Goal: Navigation & Orientation: Understand site structure

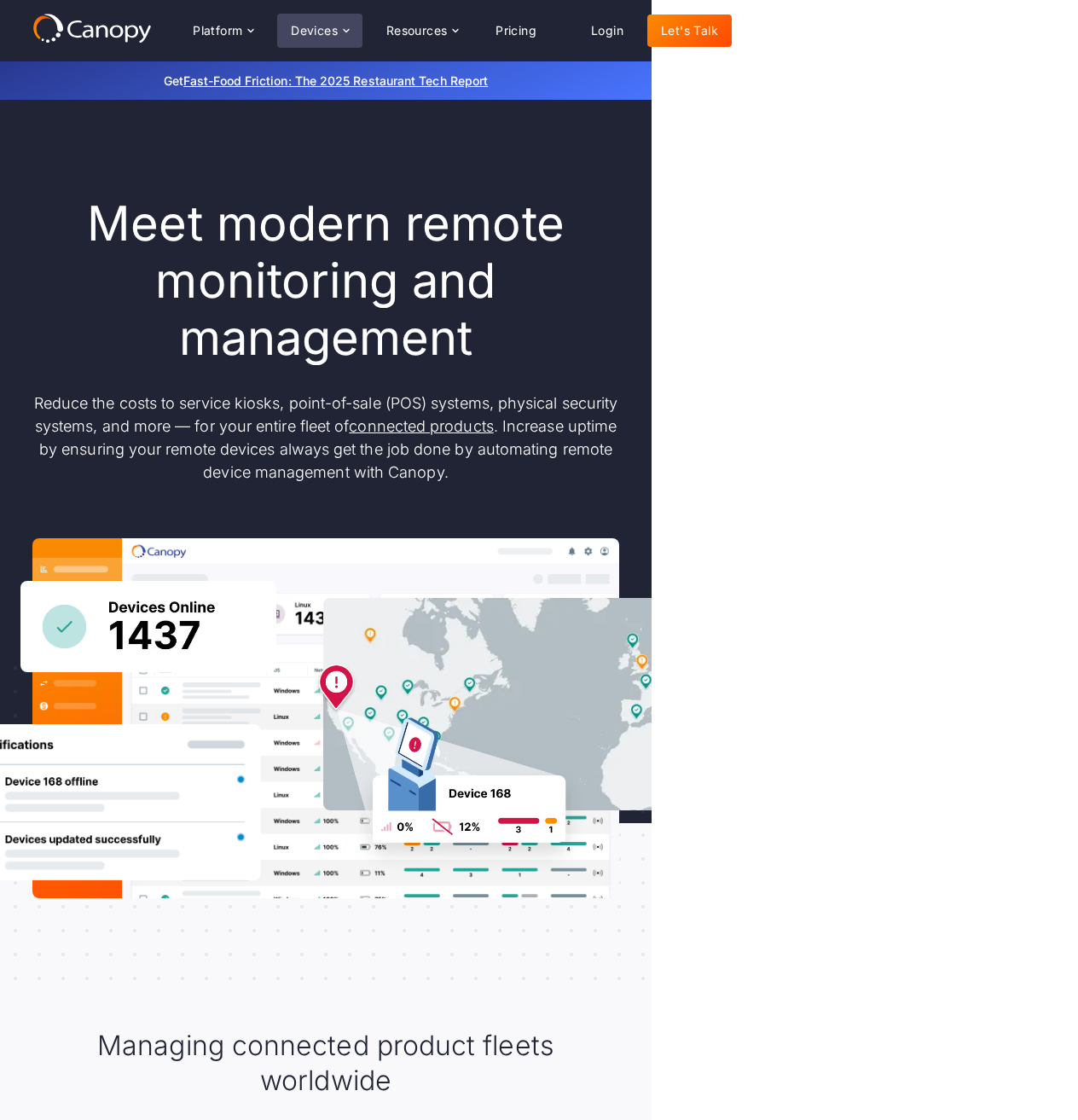
click at [291, 29] on div "Devices" at bounding box center [314, 31] width 47 height 12
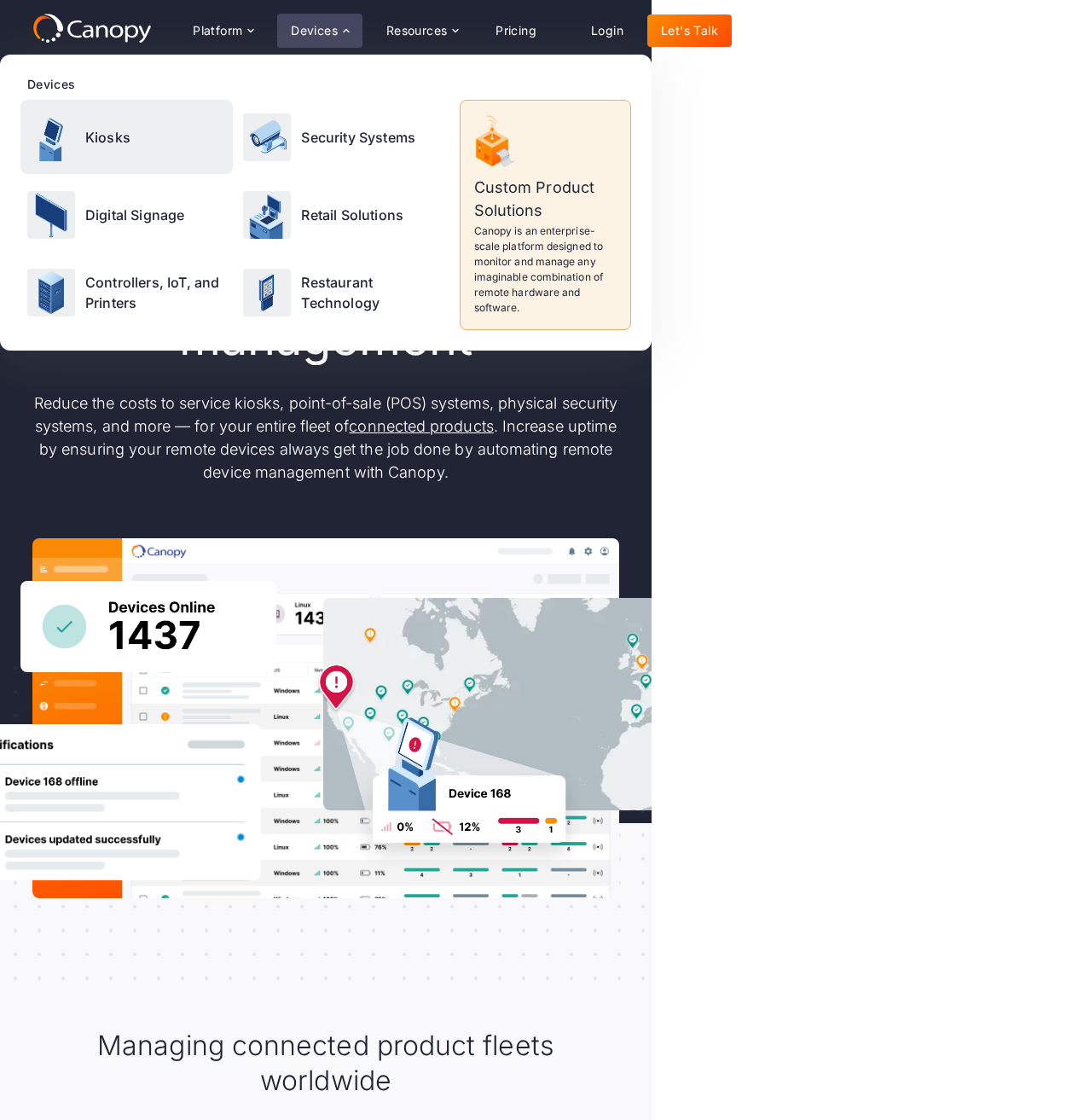
click at [120, 133] on p "Kiosks" at bounding box center [108, 137] width 45 height 20
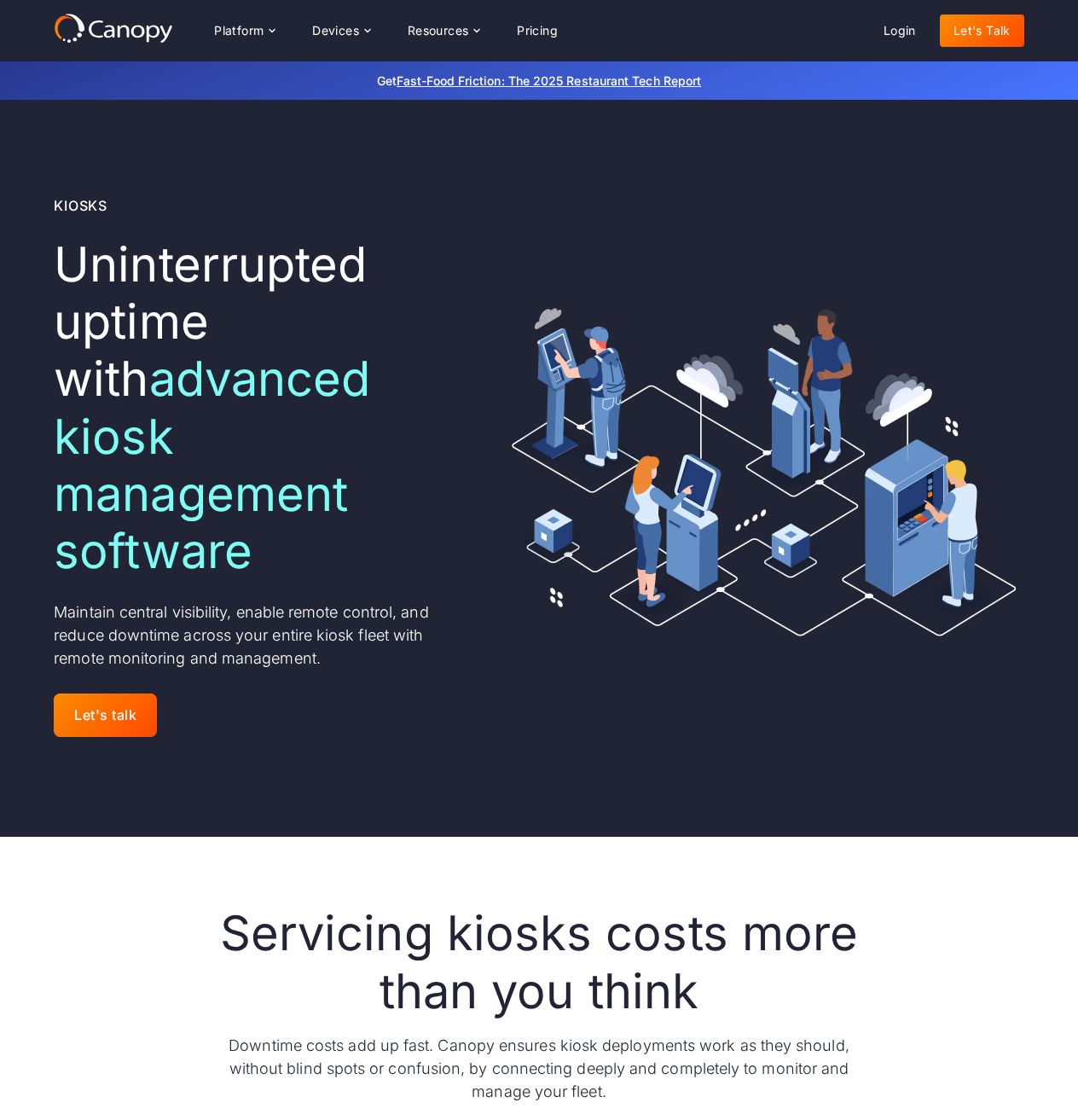
click at [68, 25] on icon at bounding box center [113, 28] width 119 height 31
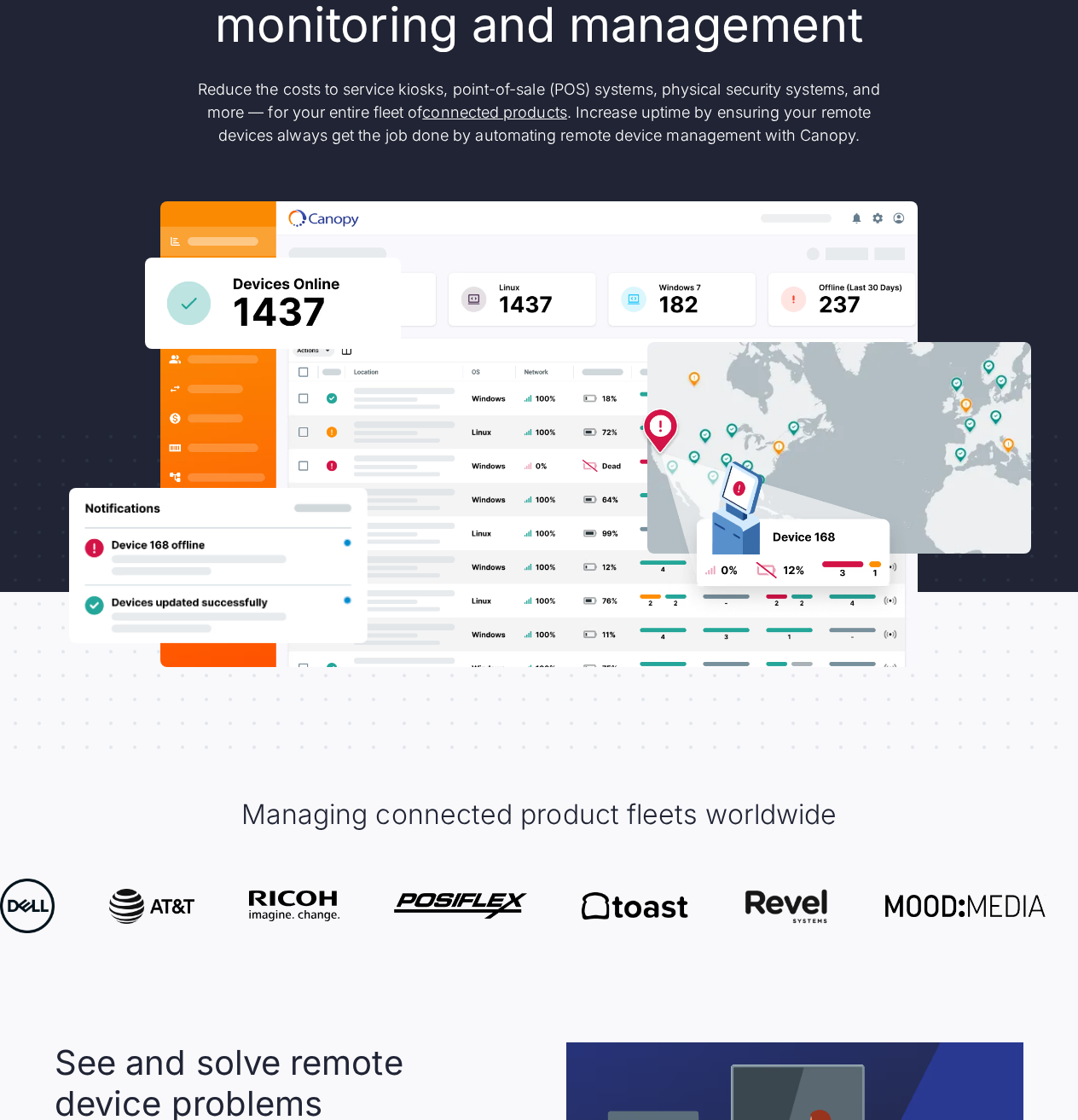
scroll to position [682, 0]
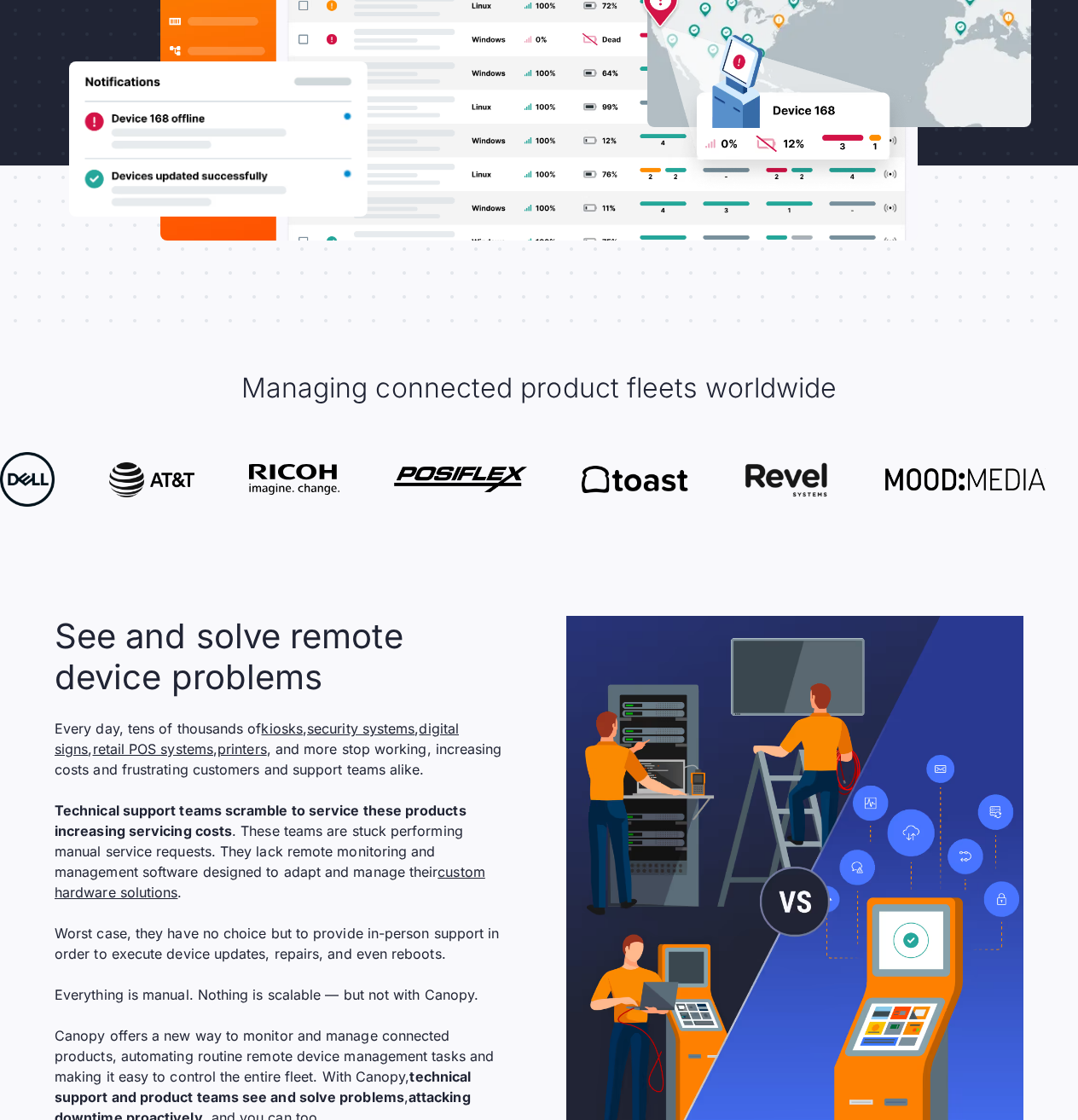
click at [665, 189] on img at bounding box center [774, 85] width 273 height 212
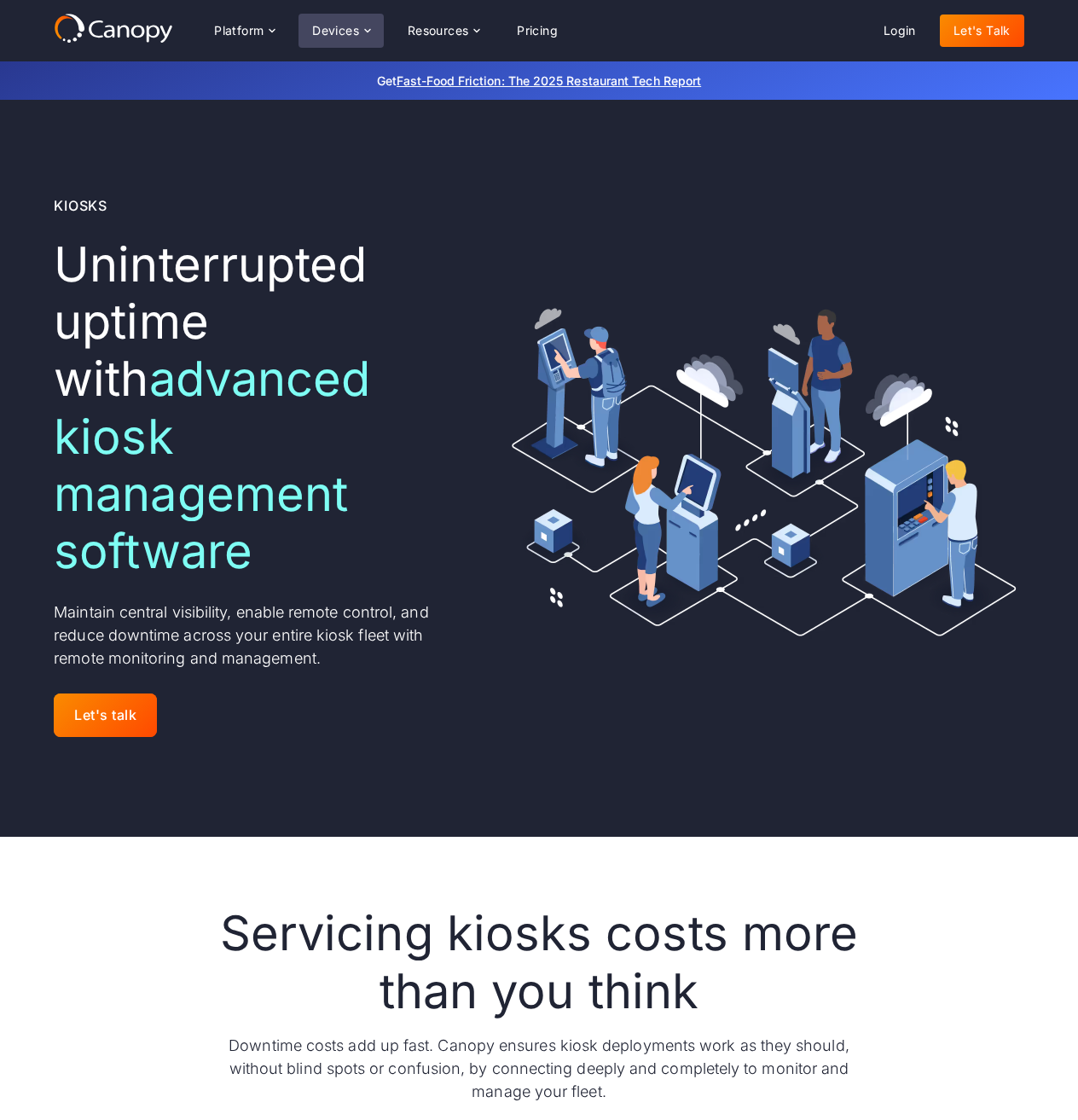
click at [352, 29] on div "Devices" at bounding box center [336, 31] width 47 height 12
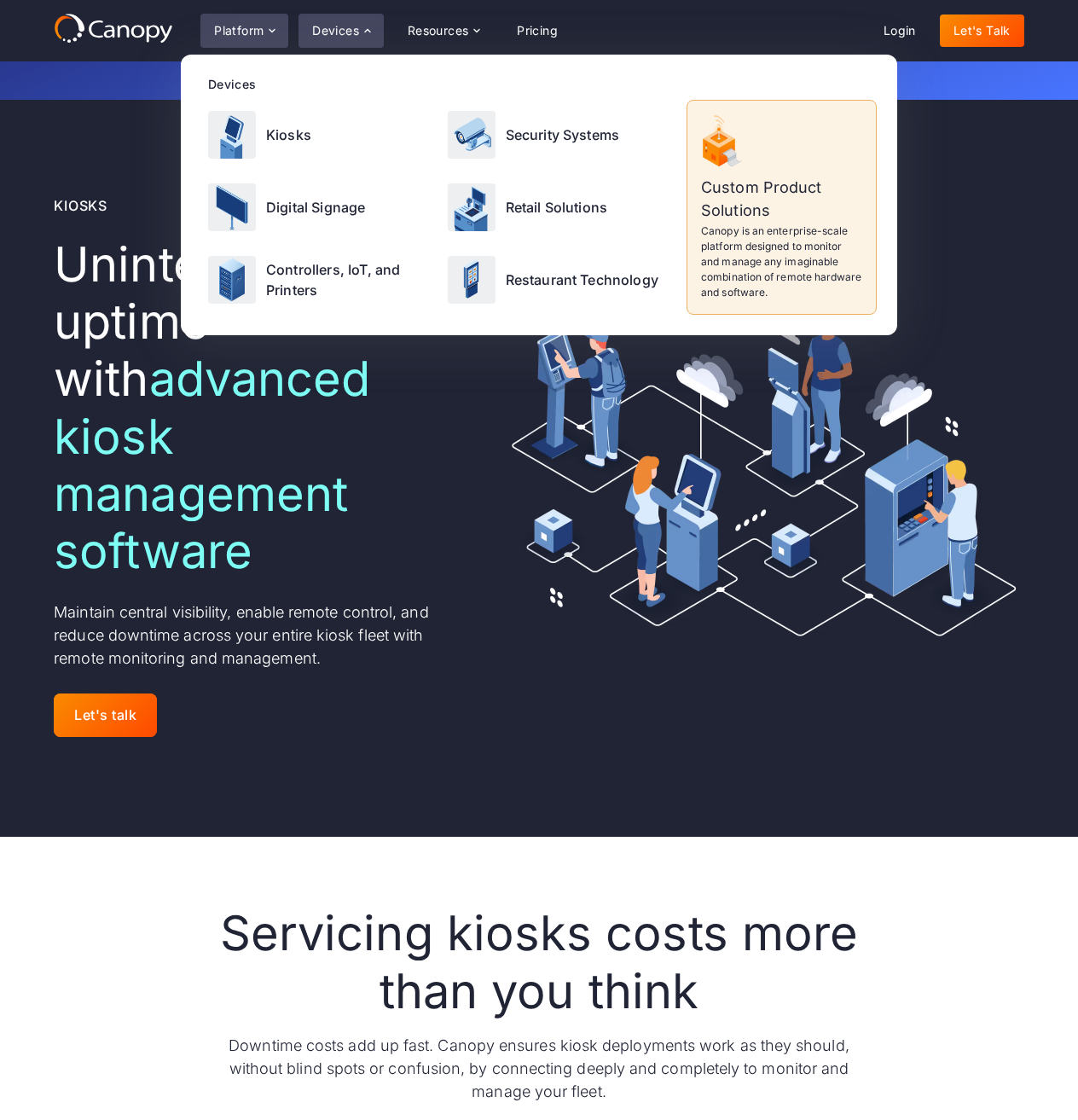
click at [235, 34] on div "Platform" at bounding box center [238, 31] width 50 height 12
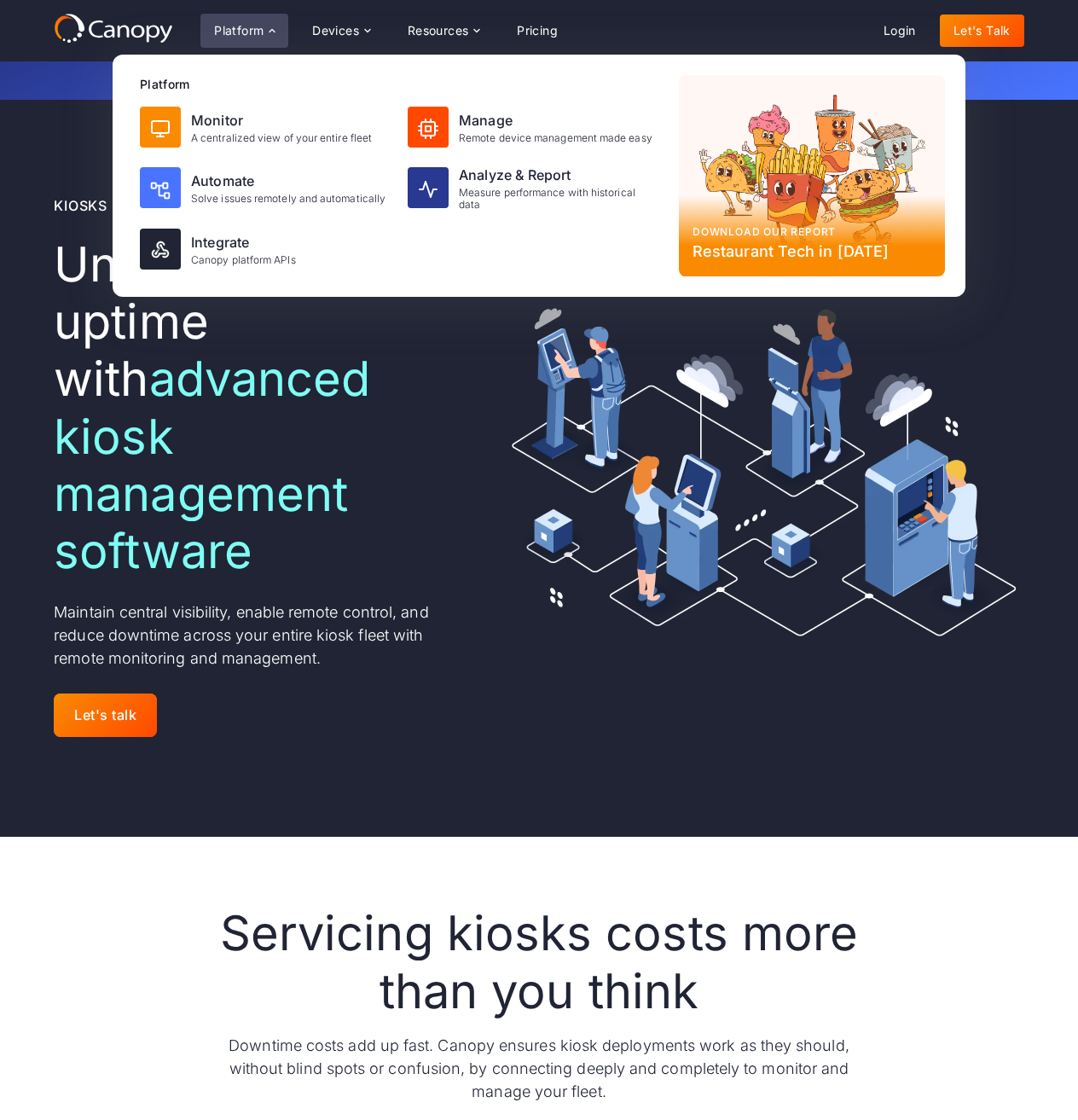
click at [443, 600] on p "Maintain central visibility, enable remote control, and reduce downtime across …" at bounding box center [259, 634] width 410 height 69
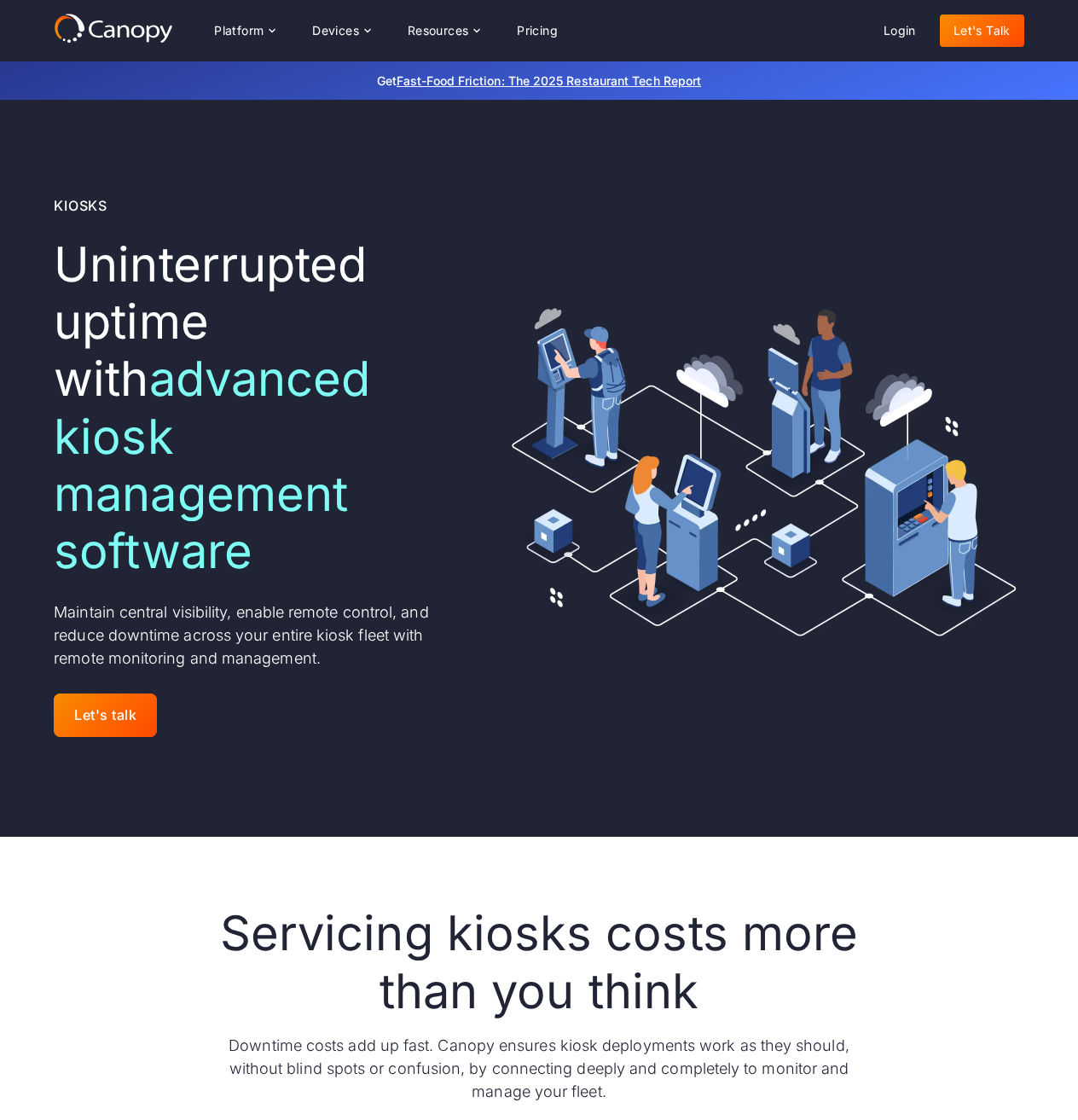
click at [155, 19] on icon at bounding box center [113, 28] width 119 height 31
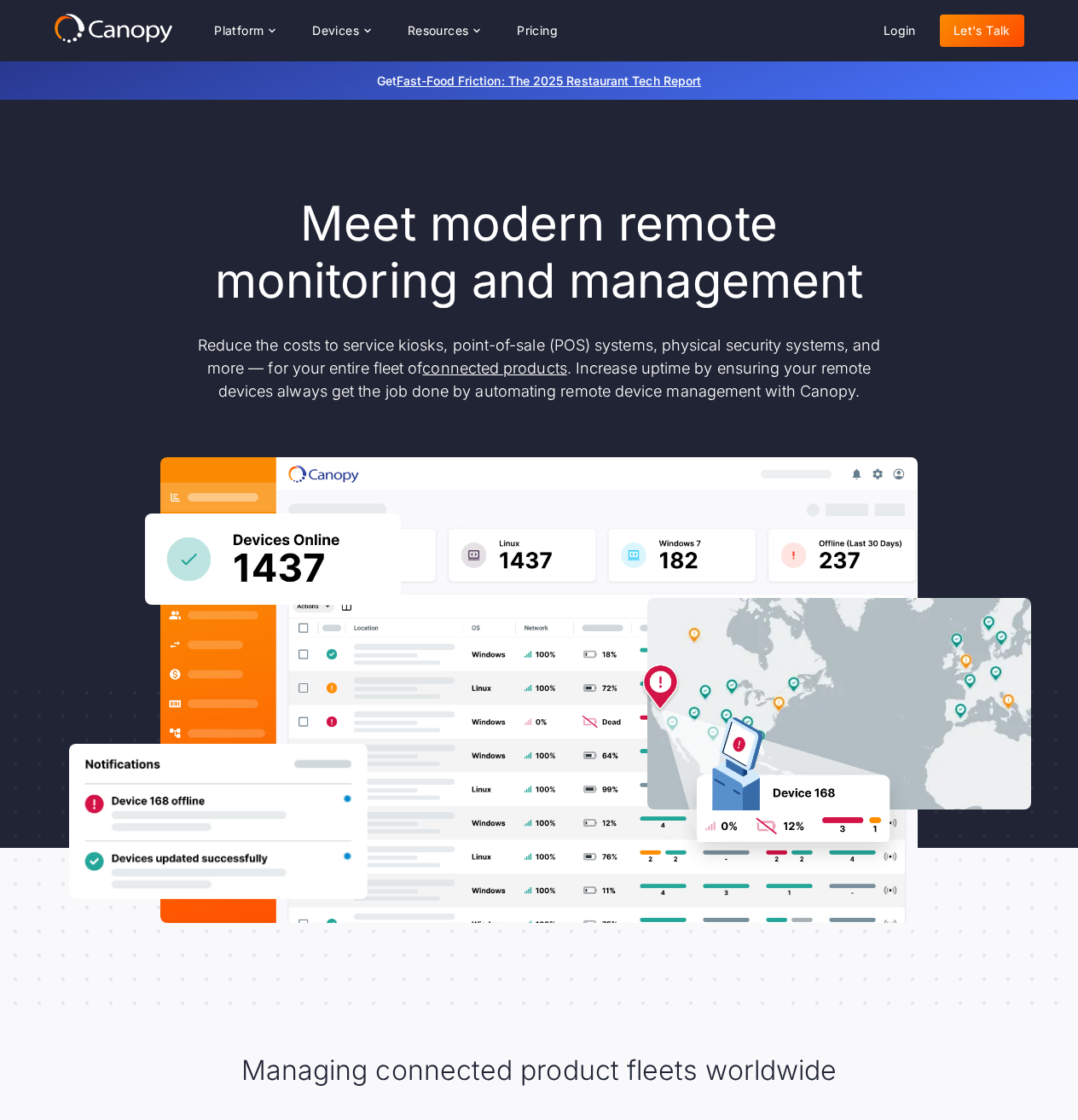
click at [810, 332] on div "Meet modern remote monitoring and management Reduce the costs to service kiosks…" at bounding box center [538, 299] width 716 height 208
click at [900, 361] on div "Meet modern remote monitoring and management Reduce the costs to service kiosks…" at bounding box center [539, 559] width 971 height 727
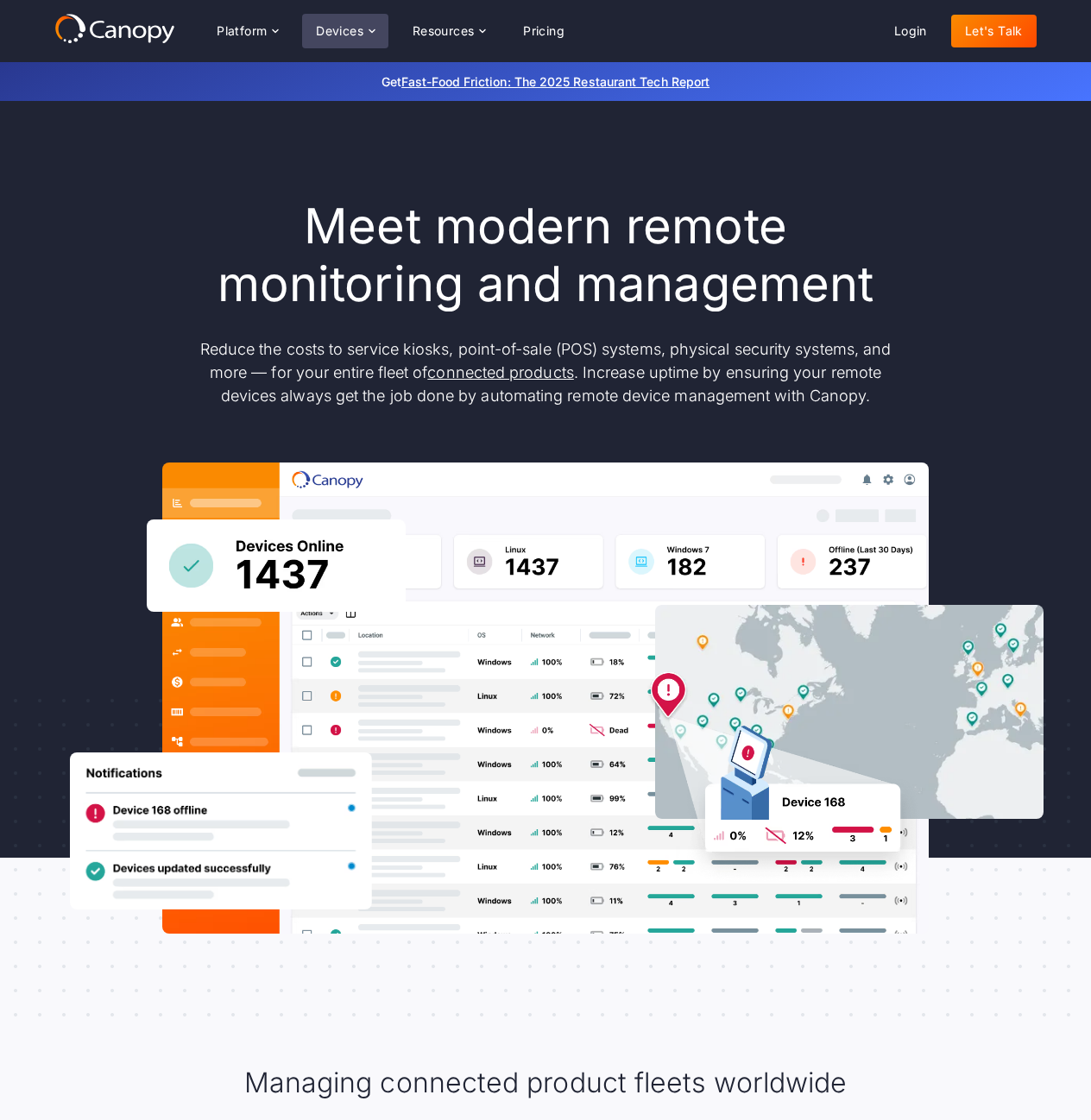
click at [365, 22] on div "Devices" at bounding box center [345, 31] width 87 height 34
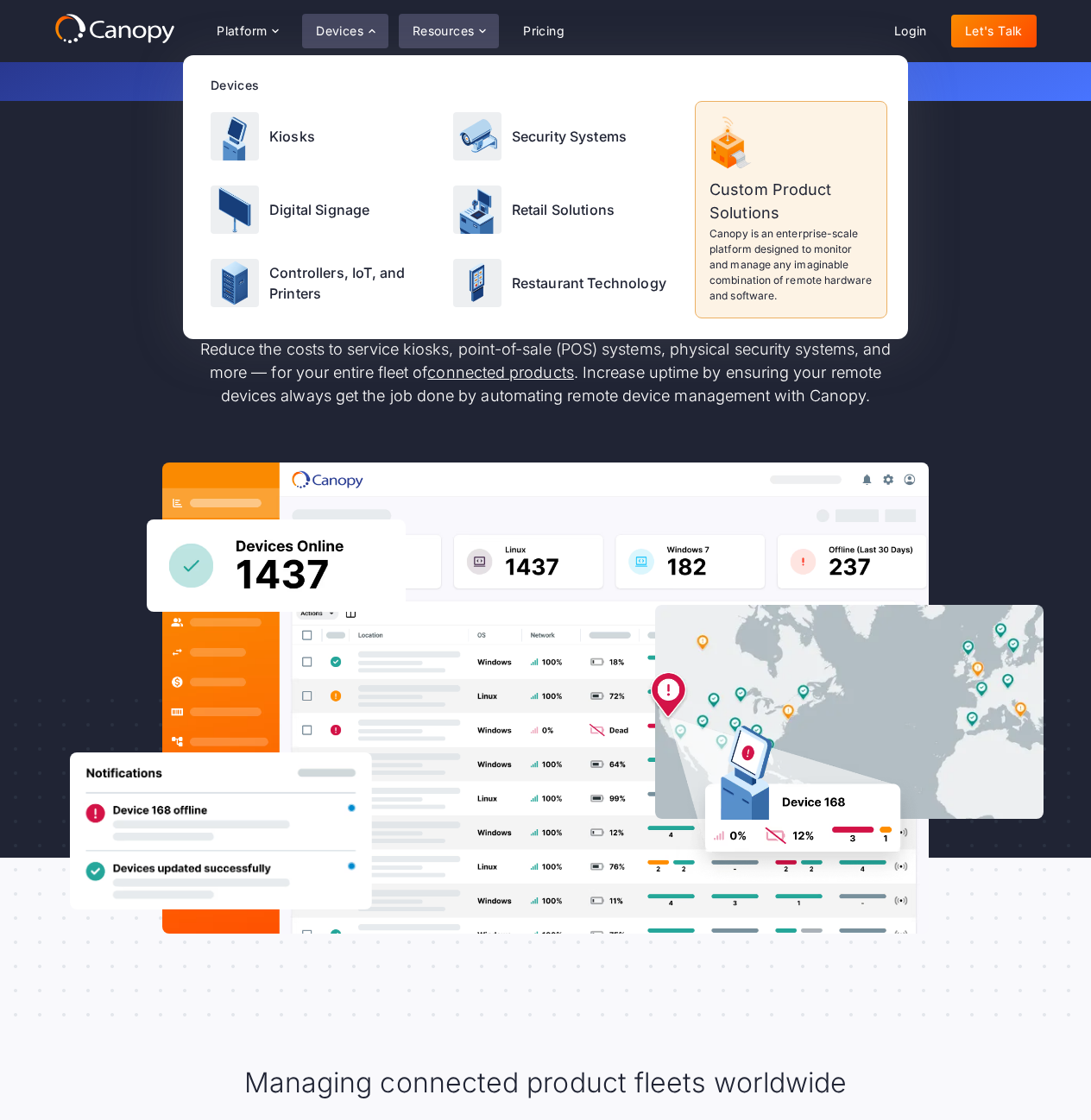
click at [458, 35] on div "Resources" at bounding box center [443, 31] width 62 height 12
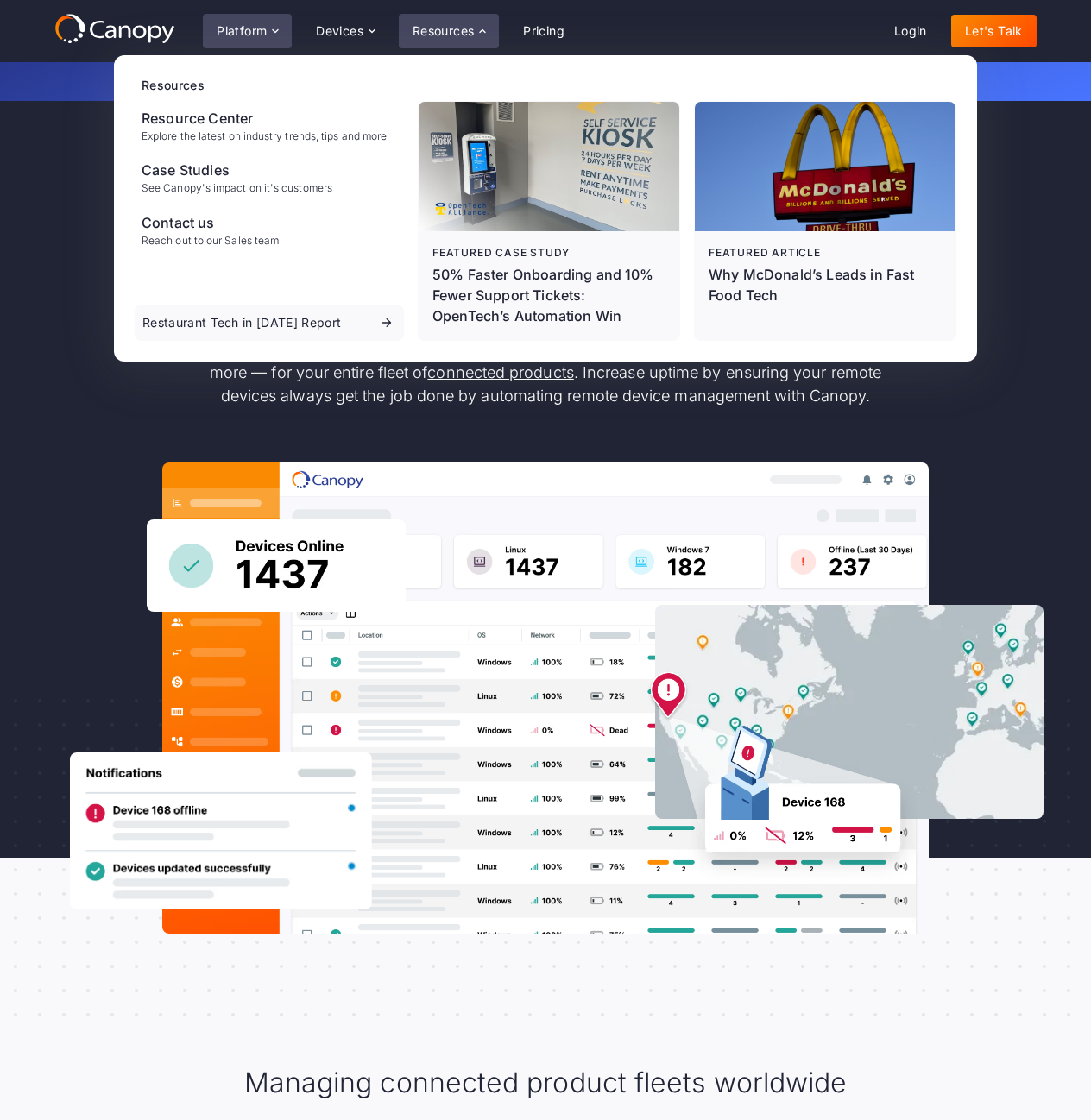
click at [260, 28] on div "Platform" at bounding box center [241, 31] width 50 height 12
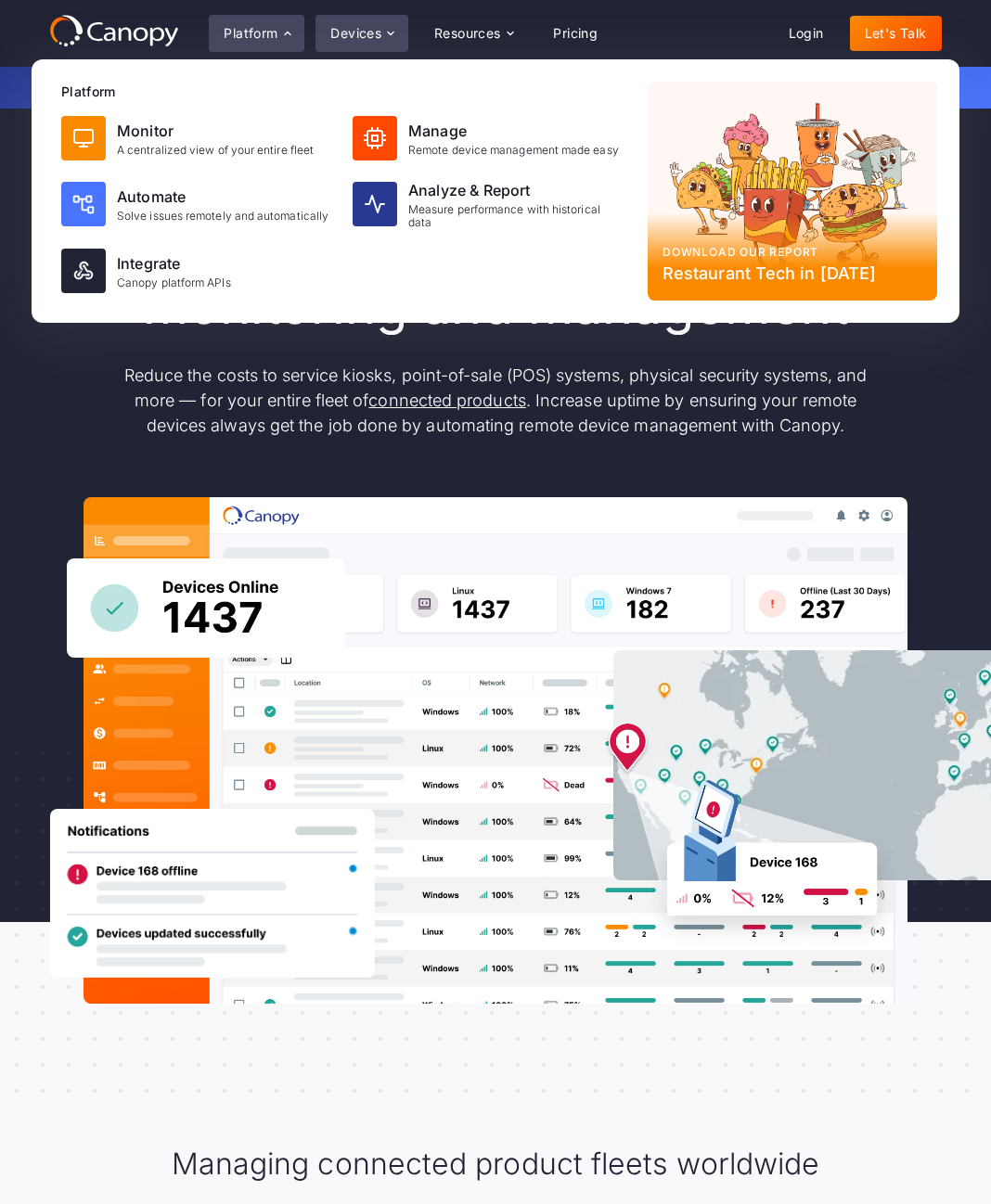
click at [364, 28] on div "Devices" at bounding box center [356, 33] width 51 height 13
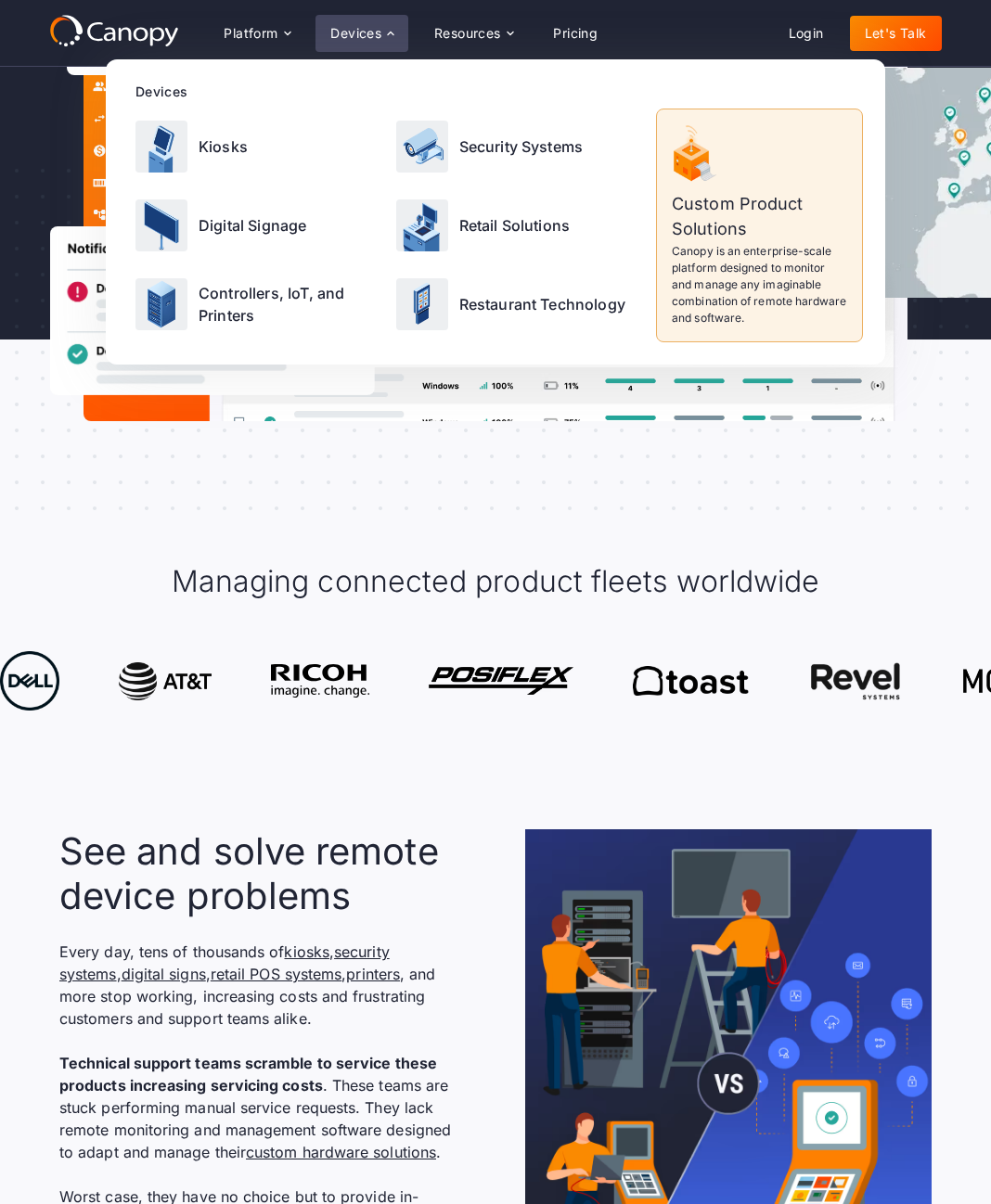
scroll to position [309, 0]
